Goal: Use online tool/utility: Utilize a website feature to perform a specific function

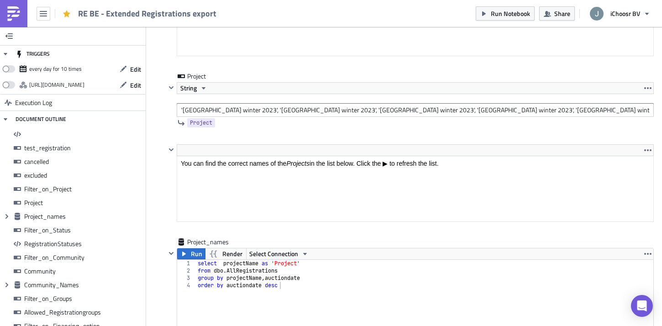
scroll to position [2084, 0]
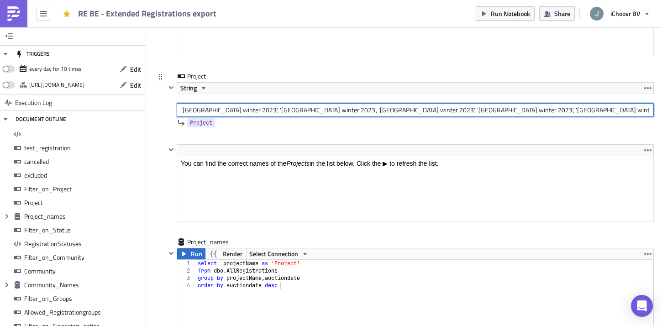
click at [237, 107] on input "'[GEOGRAPHIC_DATA] winter 2023', '[GEOGRAPHIC_DATA] winter 2023', '[GEOGRAPHIC_…" at bounding box center [415, 110] width 477 height 14
paste input "[GEOGRAPHIC_DATA] winter 2025', '[GEOGRAPHIC_DATA] winter 2025', '[GEOGRAPHIC_D…"
type input "[GEOGRAPHIC_DATA] winter 2025', '[GEOGRAPHIC_DATA] winter 2025', '[GEOGRAPHIC_D…"
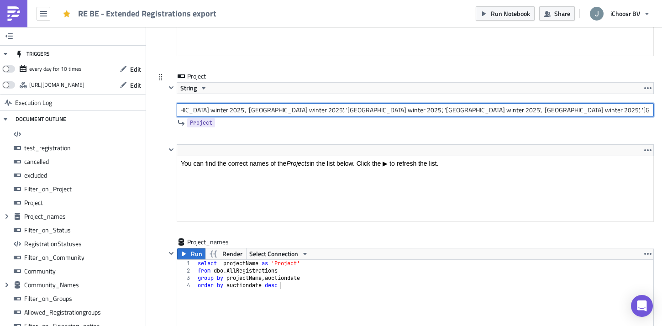
scroll to position [0, 0]
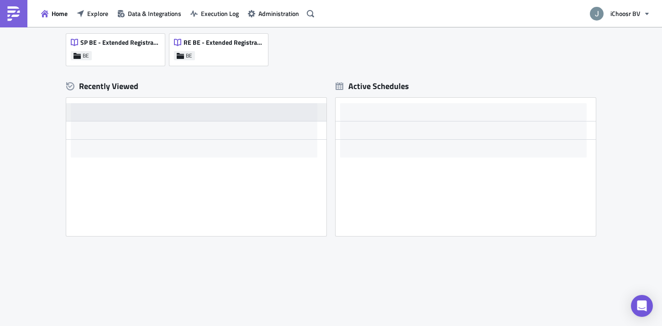
scroll to position [71, 0]
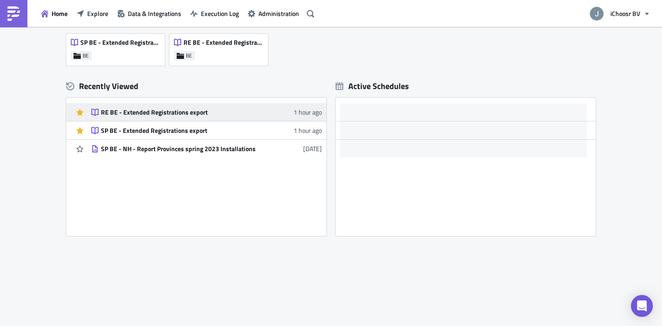
click at [157, 110] on div "RE BE - Extended Registrations export" at bounding box center [181, 112] width 160 height 8
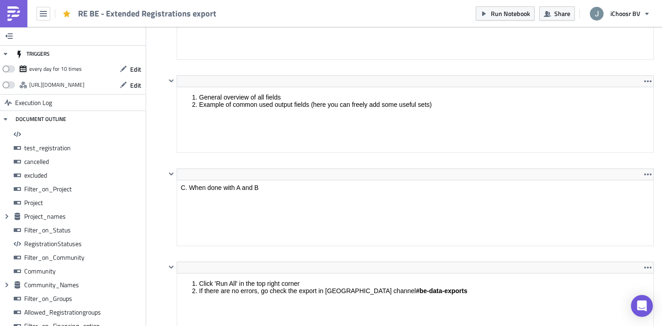
scroll to position [761, 0]
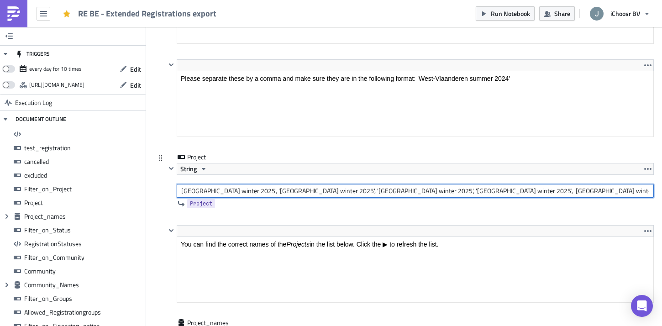
click at [184, 189] on input "[GEOGRAPHIC_DATA] winter 2025', '[GEOGRAPHIC_DATA] winter 2025', '[GEOGRAPHIC_D…" at bounding box center [415, 191] width 477 height 14
click at [263, 191] on input "'[GEOGRAPHIC_DATA] winter 2025', '[GEOGRAPHIC_DATA] winter 2025', '[GEOGRAPHIC_…" at bounding box center [415, 191] width 477 height 14
click at [349, 191] on input "'[GEOGRAPHIC_DATA] winter 2024', '[GEOGRAPHIC_DATA] winter 2025', '[GEOGRAPHIC_…" at bounding box center [415, 191] width 477 height 14
click at [416, 191] on input "'[GEOGRAPHIC_DATA] winter 2024', '[GEOGRAPHIC_DATA] winter 2024', '[GEOGRAPHIC_…" at bounding box center [415, 191] width 477 height 14
click at [479, 189] on input "'[GEOGRAPHIC_DATA] winter 2024', '[GEOGRAPHIC_DATA] winter 2024', '[GEOGRAPHIC_…" at bounding box center [415, 191] width 477 height 14
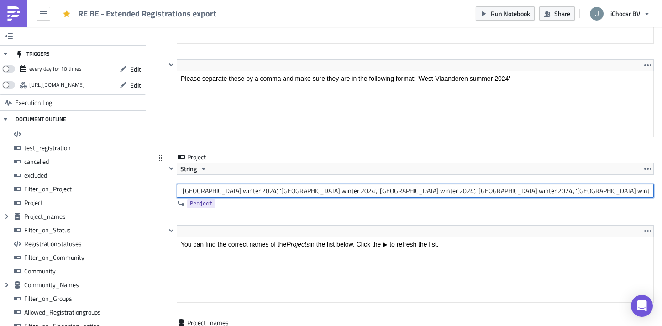
click at [561, 193] on input "'[GEOGRAPHIC_DATA] winter 2024', '[GEOGRAPHIC_DATA] winter 2024', '[GEOGRAPHIC_…" at bounding box center [415, 191] width 477 height 14
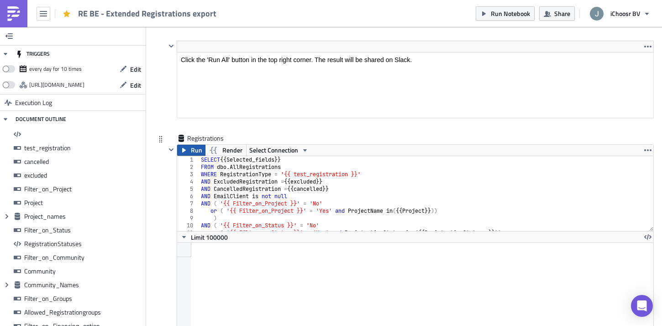
type input "'[GEOGRAPHIC_DATA] winter 2024', '[GEOGRAPHIC_DATA] winter 2024', '[GEOGRAPHIC_…"
click at [191, 147] on span "Run" at bounding box center [196, 150] width 11 height 11
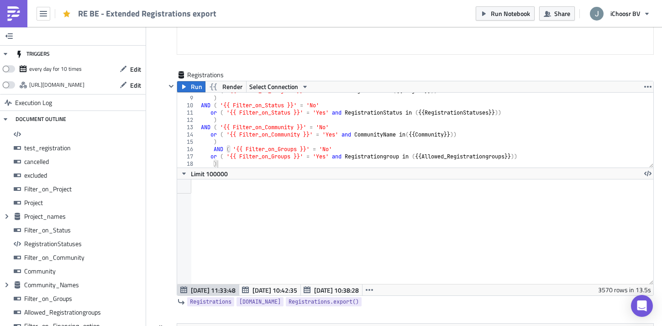
scroll to position [105, 476]
drag, startPoint x: 510, startPoint y: 15, endPoint x: 431, endPoint y: 20, distance: 79.1
click at [431, 20] on div "RE BE - Extended Registrations export Run Notebook Share iChoosr BV" at bounding box center [331, 13] width 662 height 27
click at [484, 14] on icon "button" at bounding box center [484, 13] width 4 height 5
